Goal: Task Accomplishment & Management: Use online tool/utility

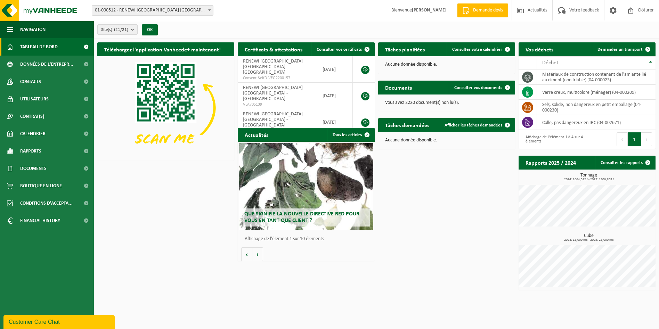
click at [173, 10] on span "01-000512 - RENEWI [GEOGRAPHIC_DATA] [GEOGRAPHIC_DATA] - [GEOGRAPHIC_DATA]" at bounding box center [152, 11] width 121 height 10
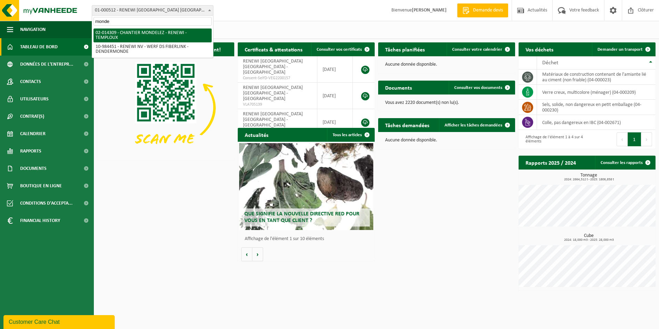
type input "monde"
select select "30300"
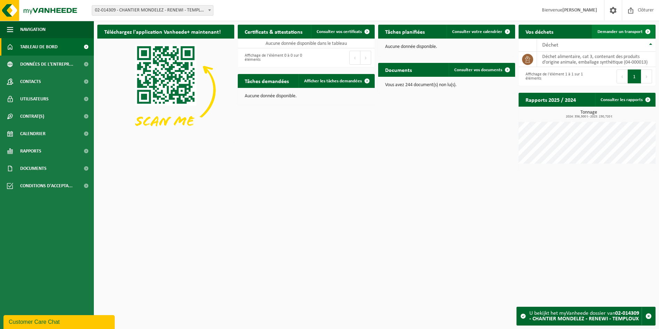
click at [618, 31] on span "Demander un transport" at bounding box center [619, 32] width 45 height 5
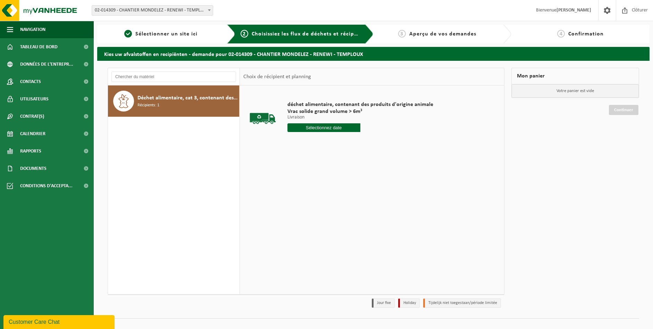
click at [323, 129] on input "text" at bounding box center [324, 127] width 73 height 9
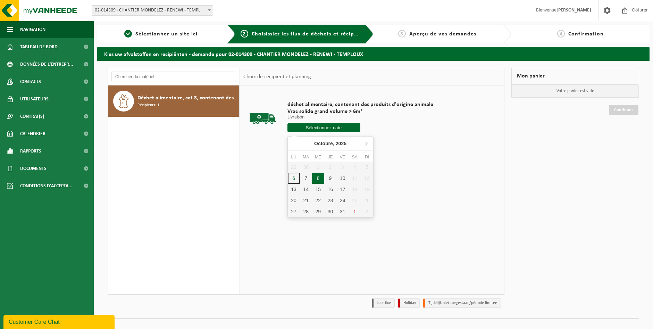
click at [317, 178] on div "8" at bounding box center [318, 178] width 12 height 11
type input "à partir de 2025-10-08"
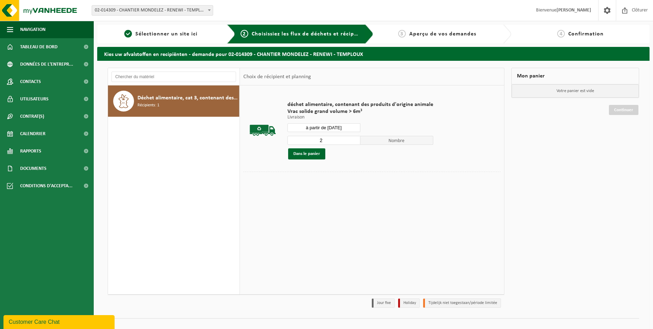
type input "2"
click at [354, 139] on input "2" at bounding box center [324, 140] width 73 height 9
click at [310, 157] on button "Dans le panier" at bounding box center [306, 153] width 37 height 11
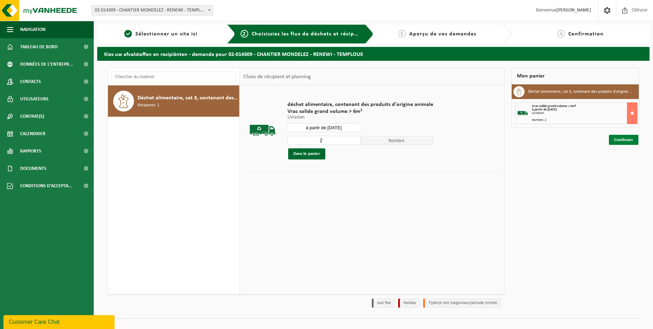
click at [624, 141] on link "Continuer" at bounding box center [624, 140] width 30 height 10
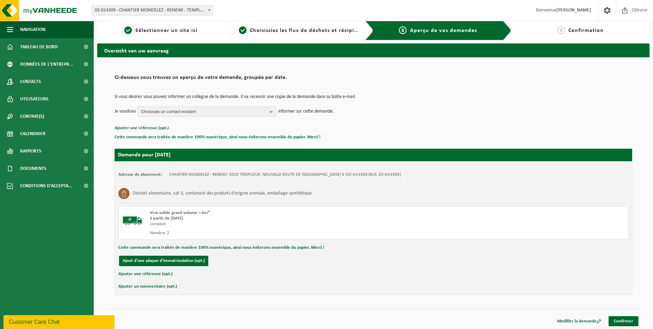
scroll to position [5, 0]
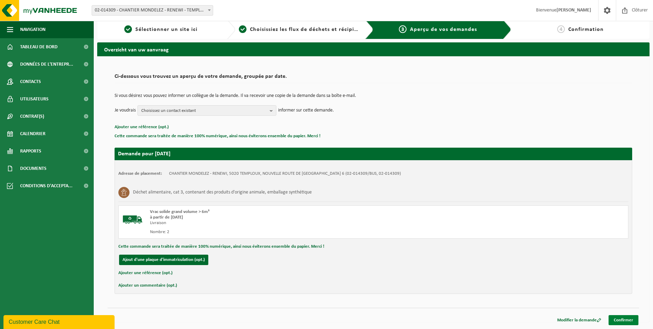
click at [623, 321] on link "Confirmer" at bounding box center [624, 320] width 30 height 10
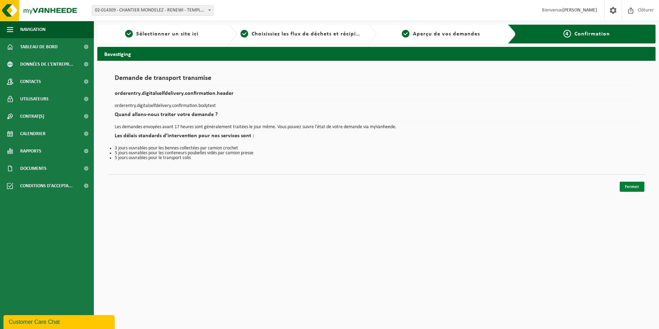
click at [637, 187] on link "Fermer" at bounding box center [631, 187] width 25 height 10
